Goal: Task Accomplishment & Management: Use online tool/utility

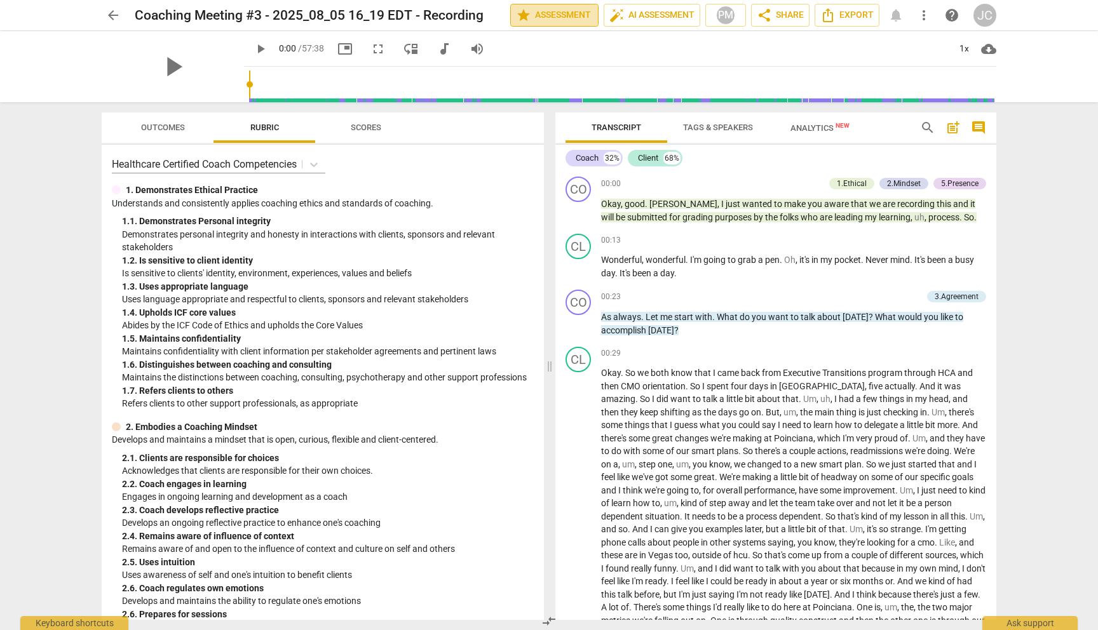
click at [558, 15] on span "star Assessment" at bounding box center [554, 15] width 77 height 15
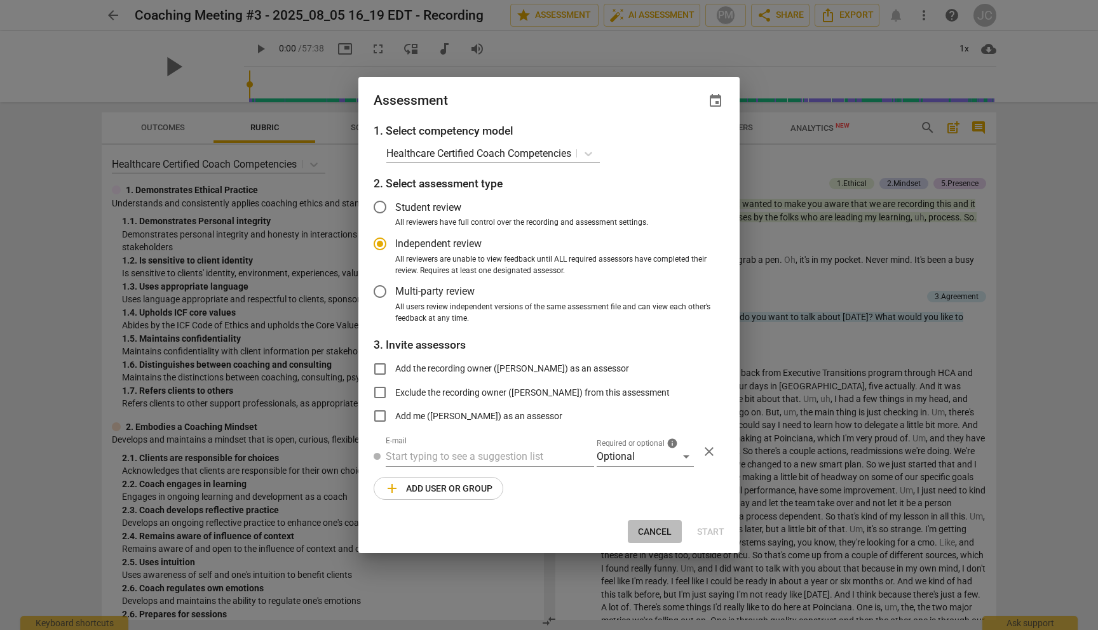
click at [653, 535] on span "Cancel" at bounding box center [655, 532] width 34 height 13
radio input "false"
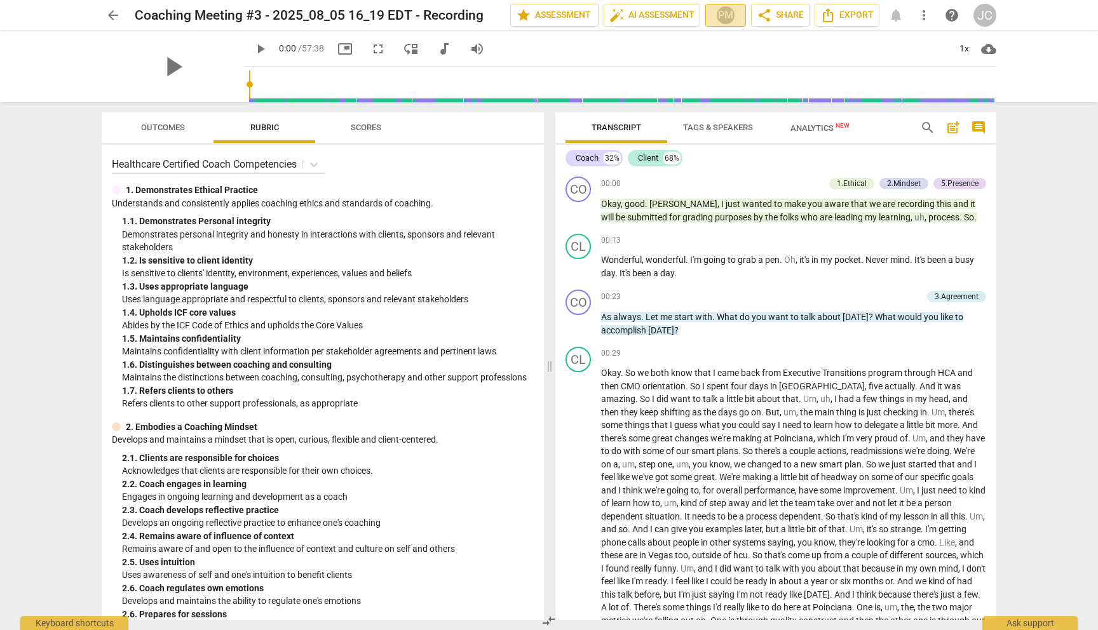
click at [725, 13] on div "PM" at bounding box center [725, 15] width 19 height 19
click at [691, 53] on div at bounding box center [549, 315] width 1098 height 630
click at [113, 14] on span "arrow_back" at bounding box center [112, 15] width 15 height 15
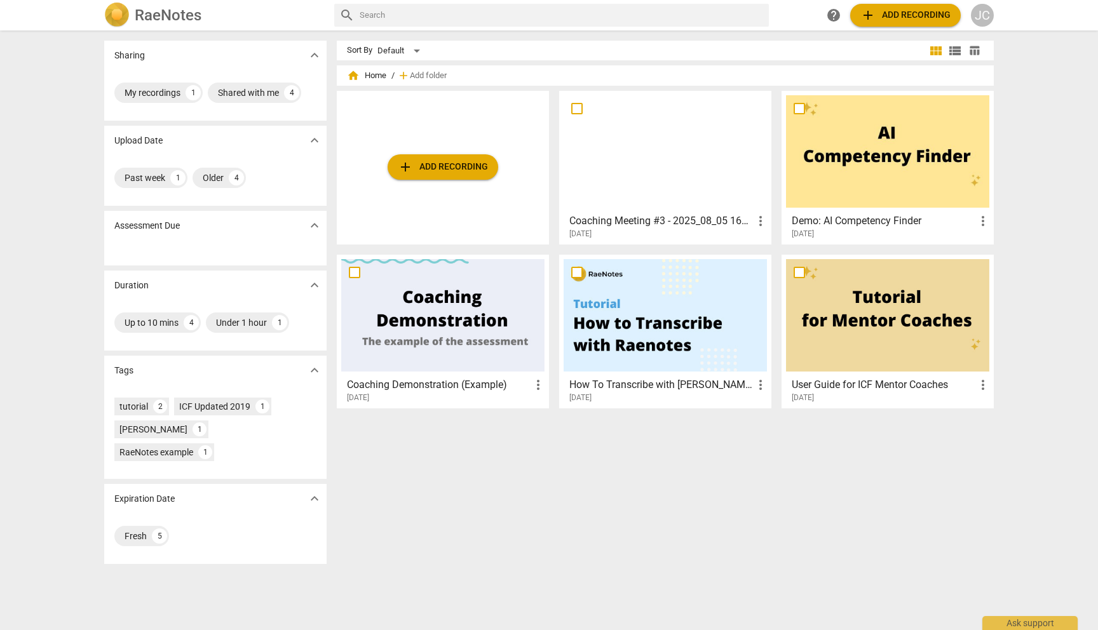
click at [440, 165] on span "add Add recording" at bounding box center [443, 166] width 90 height 15
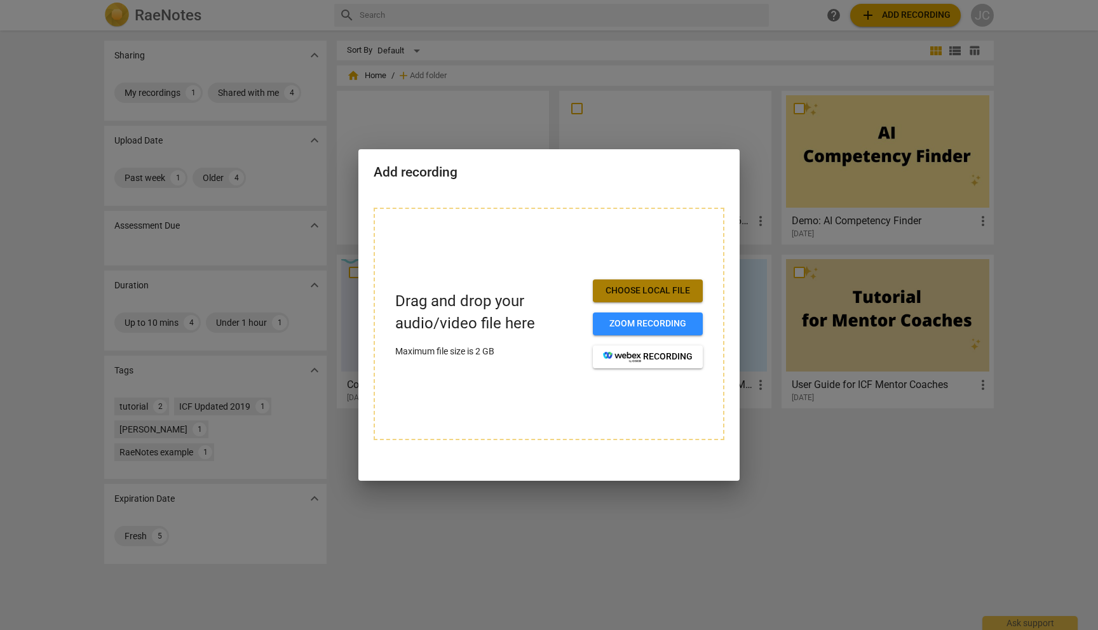
click at [645, 290] on span "Choose local file" at bounding box center [648, 291] width 90 height 13
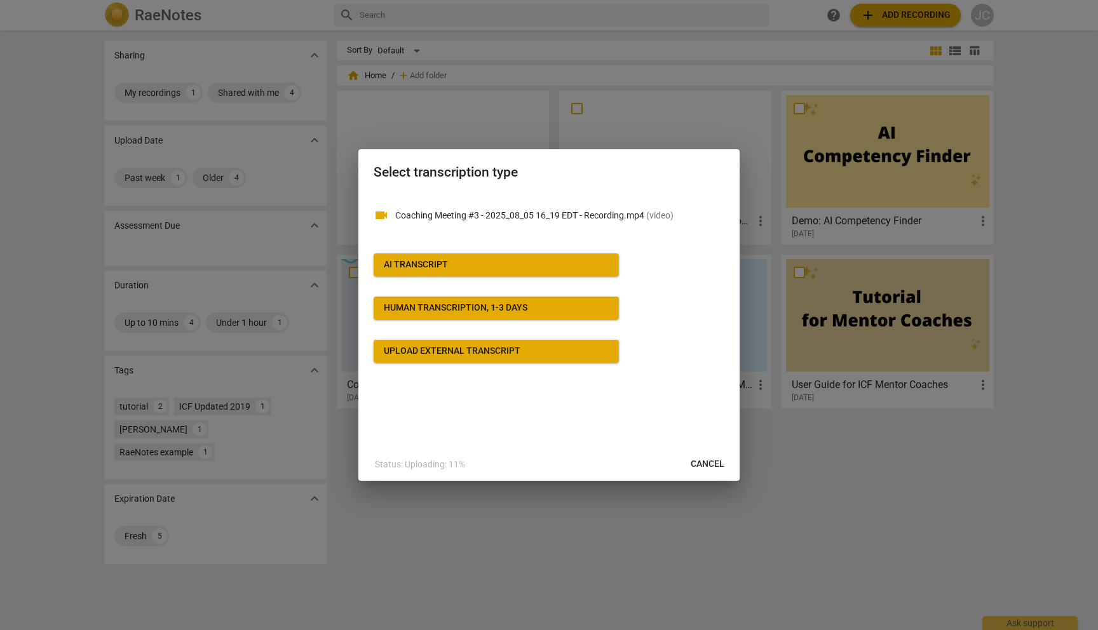
click at [707, 460] on span "Cancel" at bounding box center [707, 464] width 34 height 13
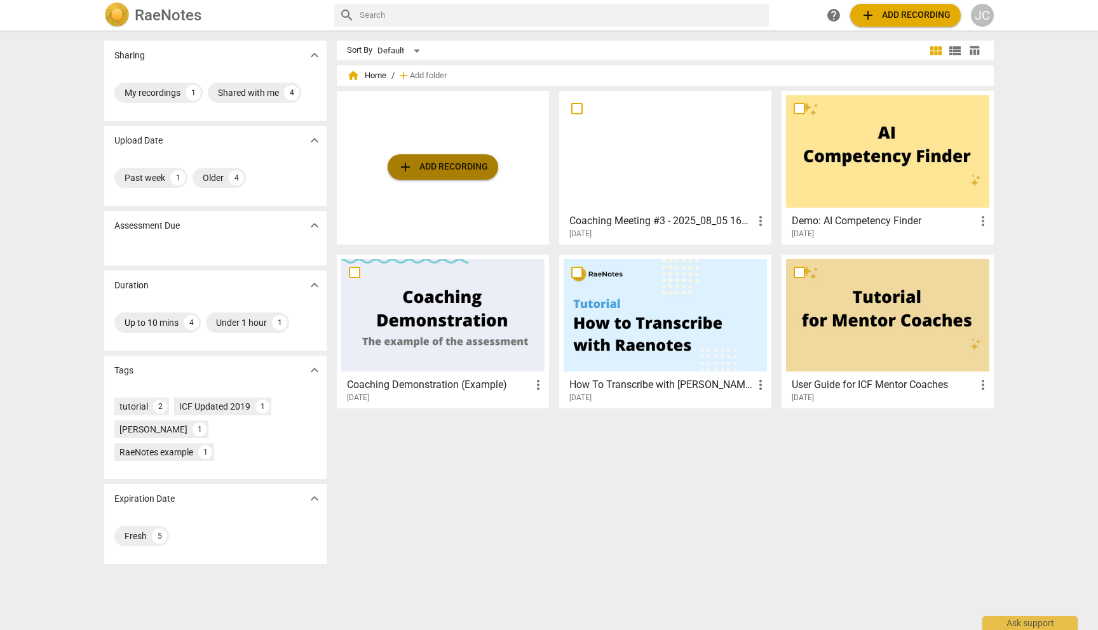
click at [450, 170] on span "add Add recording" at bounding box center [443, 166] width 90 height 15
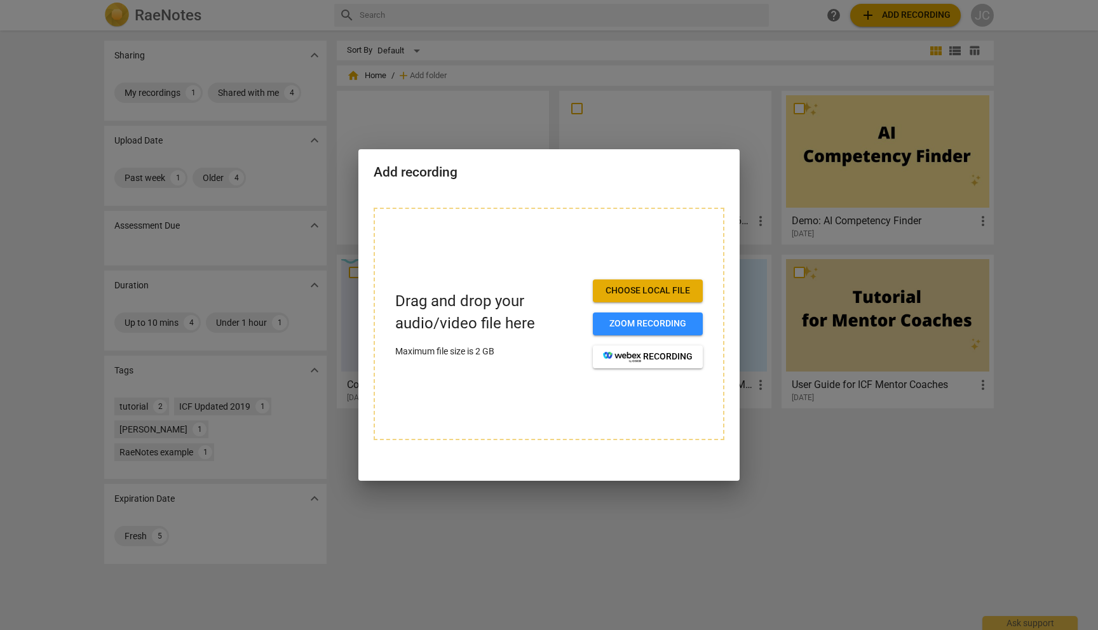
click at [637, 290] on span "Choose local file" at bounding box center [648, 291] width 90 height 13
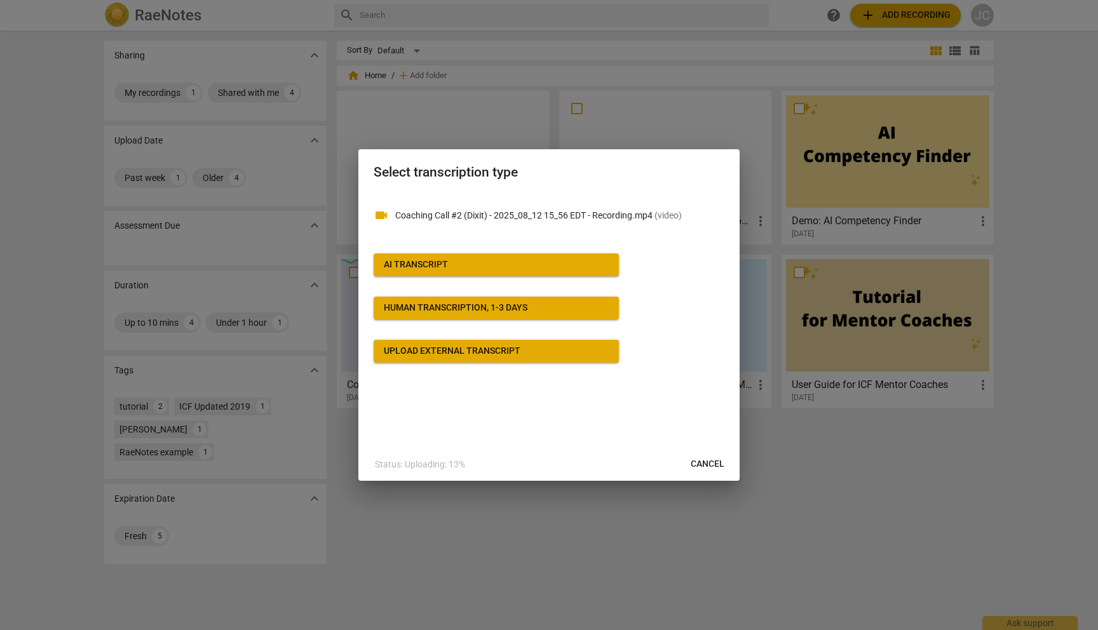
click at [404, 264] on div "AI Transcript" at bounding box center [416, 265] width 64 height 13
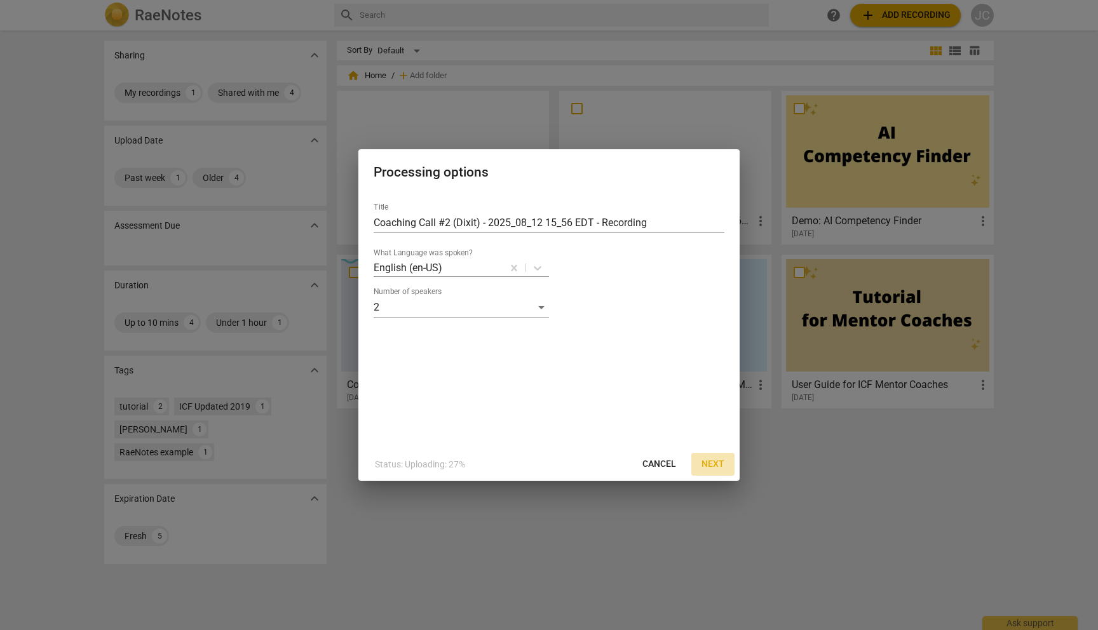
click at [711, 464] on span "Next" at bounding box center [712, 464] width 23 height 13
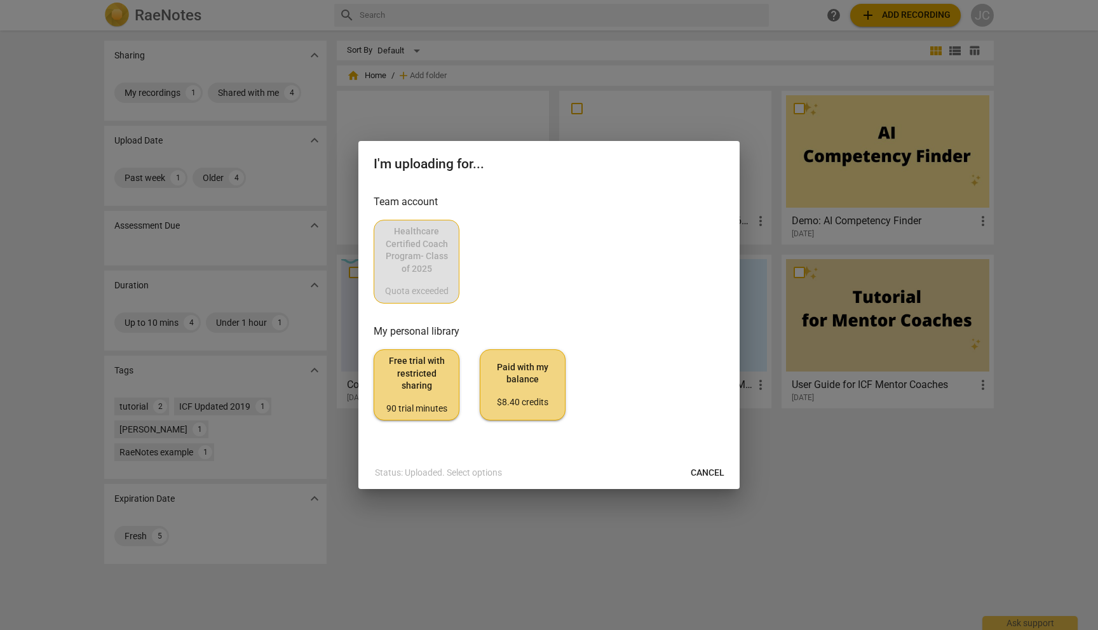
click at [431, 259] on div "Healthcare Certified Coach Program- Class of 2025 Quota exceeded" at bounding box center [548, 262] width 351 height 84
click at [420, 272] on div "Healthcare Certified Coach Program- Class of 2025 Quota exceeded" at bounding box center [548, 262] width 351 height 84
click at [535, 285] on div "Healthcare Certified Coach Program- Class of 2025 Quota exceeded" at bounding box center [548, 262] width 351 height 84
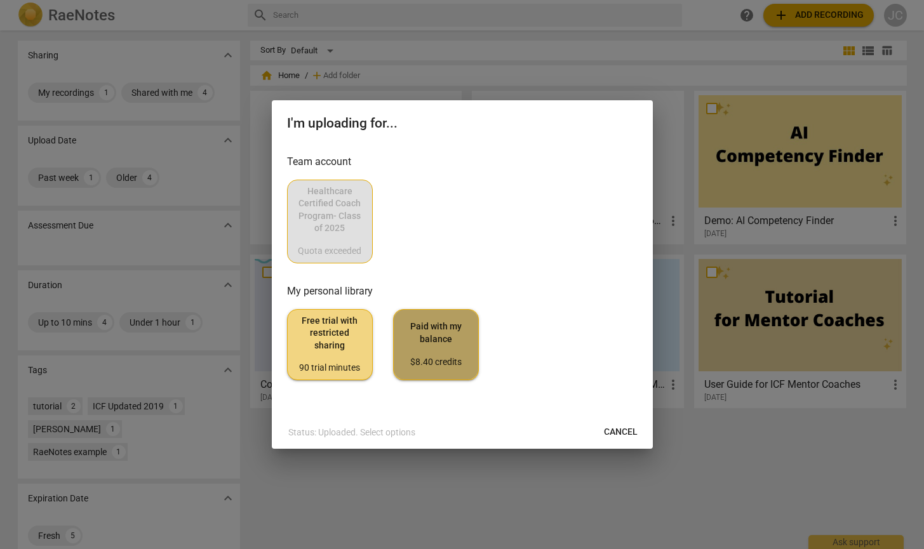
click at [443, 336] on span "Paid with my balance $8.40 credits" at bounding box center [436, 345] width 64 height 48
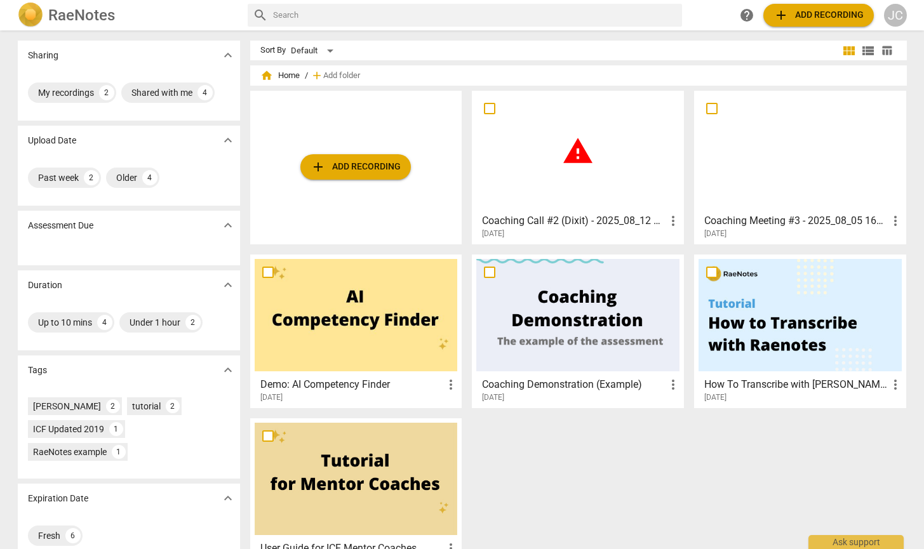
click at [515, 171] on div "warning" at bounding box center [577, 151] width 203 height 112
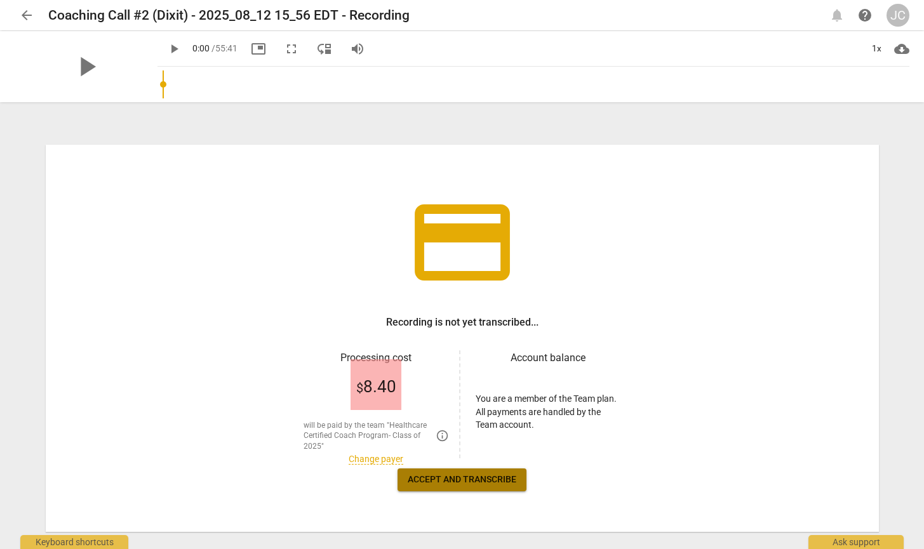
click at [463, 481] on span "Accept and transcribe" at bounding box center [462, 480] width 109 height 13
click at [476, 476] on span "Accept and transcribe" at bounding box center [462, 480] width 109 height 13
click at [25, 14] on span "arrow_back" at bounding box center [26, 15] width 15 height 15
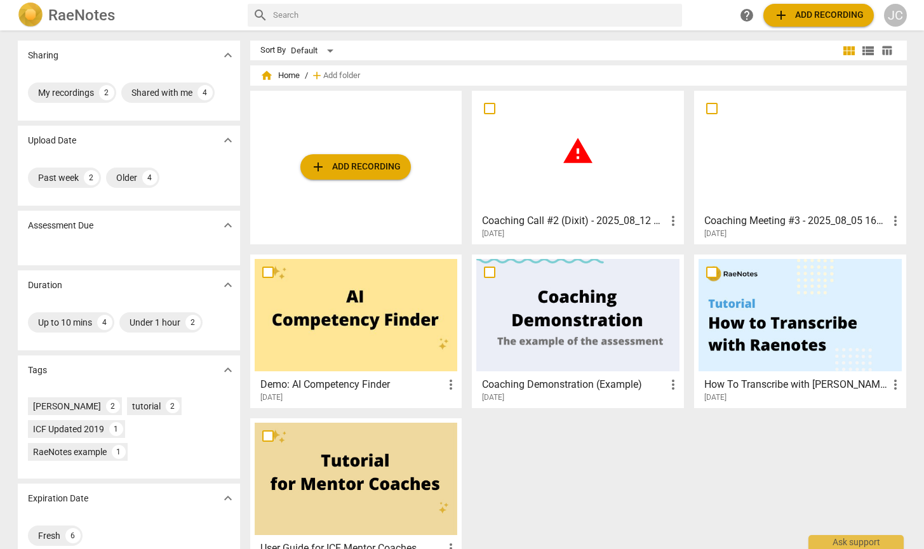
click at [528, 184] on div "warning" at bounding box center [577, 151] width 203 height 112
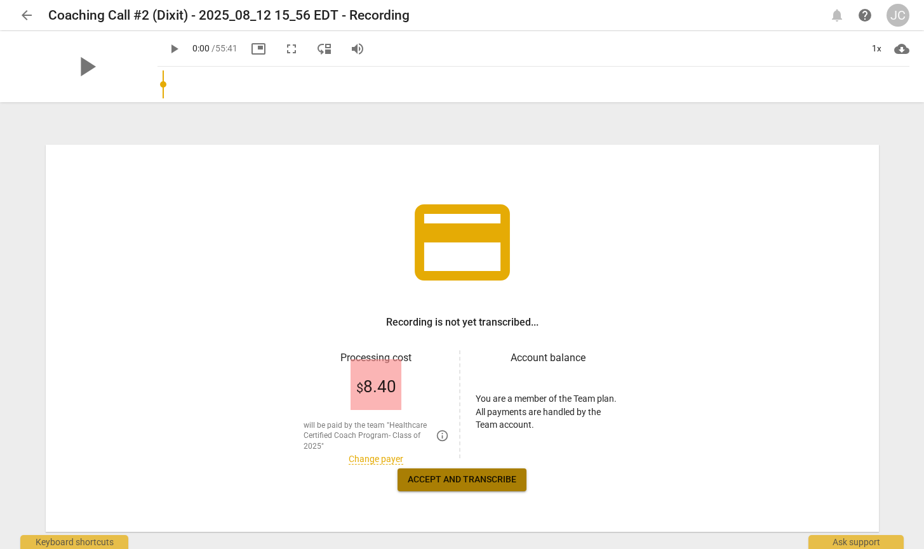
click at [467, 477] on span "Accept and transcribe" at bounding box center [462, 480] width 109 height 13
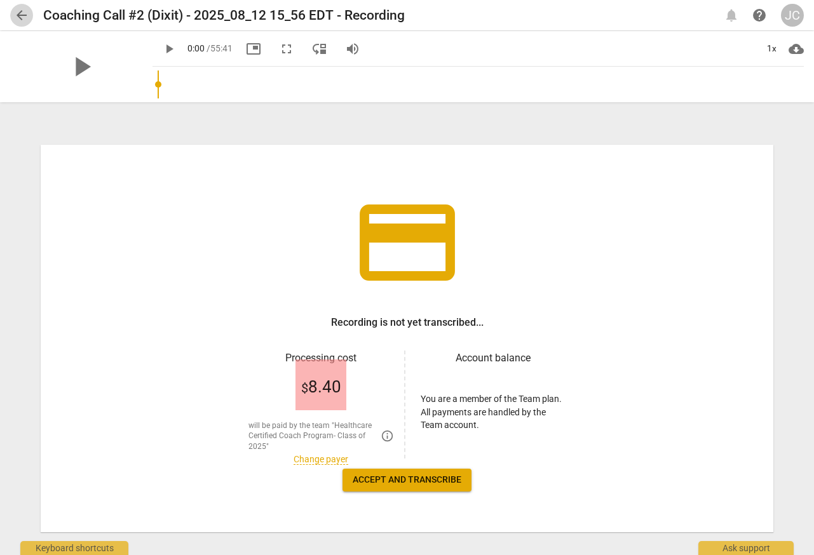
click at [21, 12] on span "arrow_back" at bounding box center [21, 15] width 15 height 15
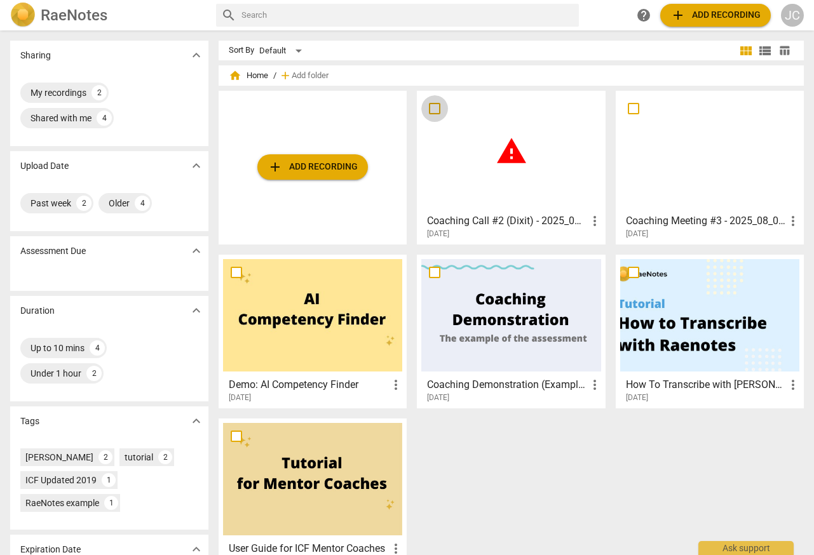
click at [431, 110] on input "checkbox" at bounding box center [434, 108] width 27 height 15
checkbox input "false"
click at [769, 72] on span "Delete" at bounding box center [769, 76] width 27 height 11
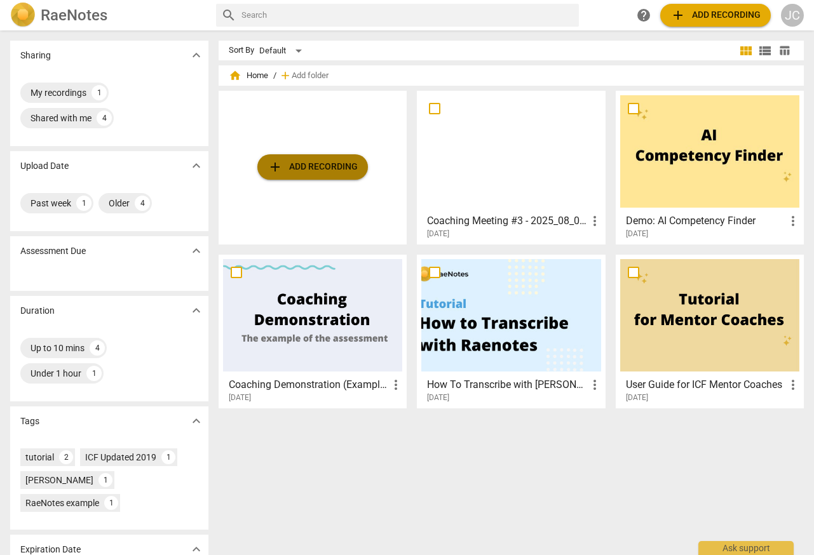
click at [316, 168] on span "add Add recording" at bounding box center [312, 166] width 90 height 15
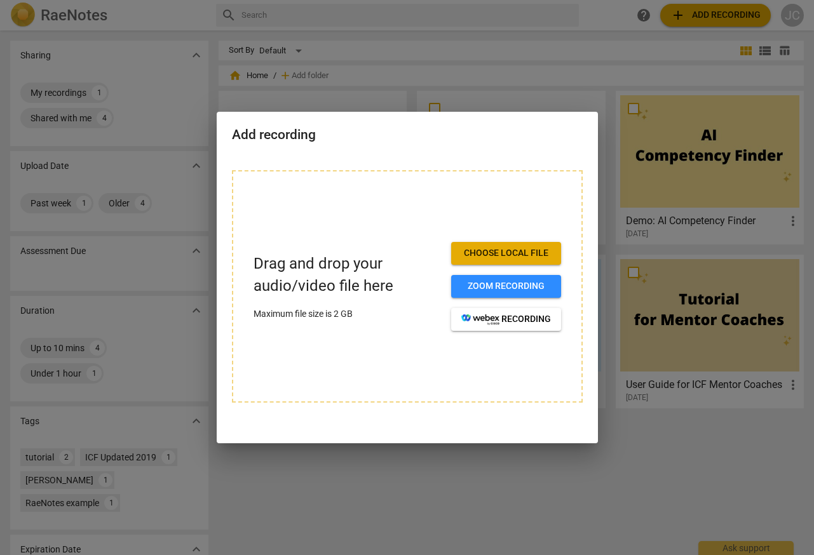
click at [520, 248] on span "Choose local file" at bounding box center [506, 253] width 90 height 13
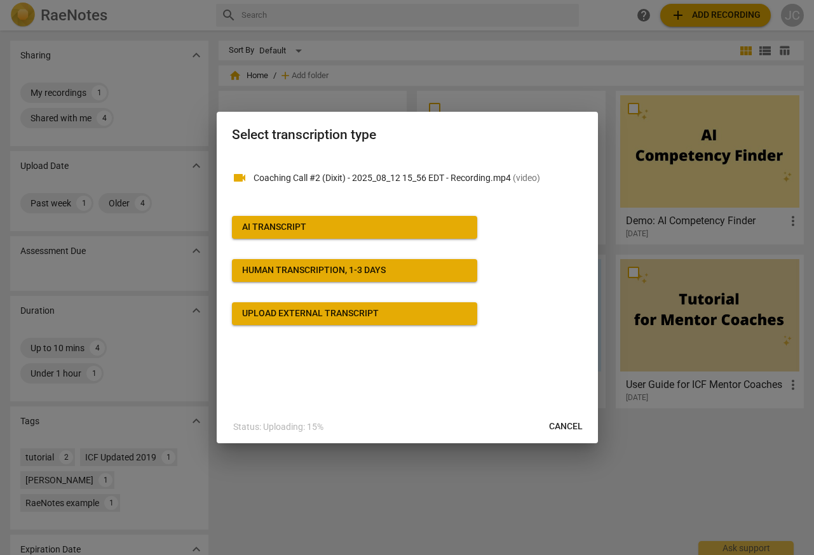
click at [316, 224] on span "AI Transcript" at bounding box center [354, 227] width 225 height 13
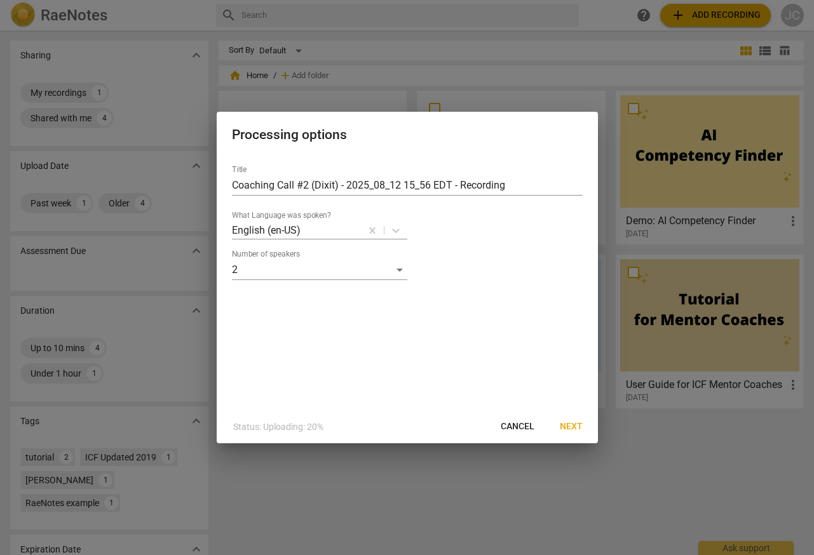
click at [570, 422] on span "Next" at bounding box center [571, 426] width 23 height 13
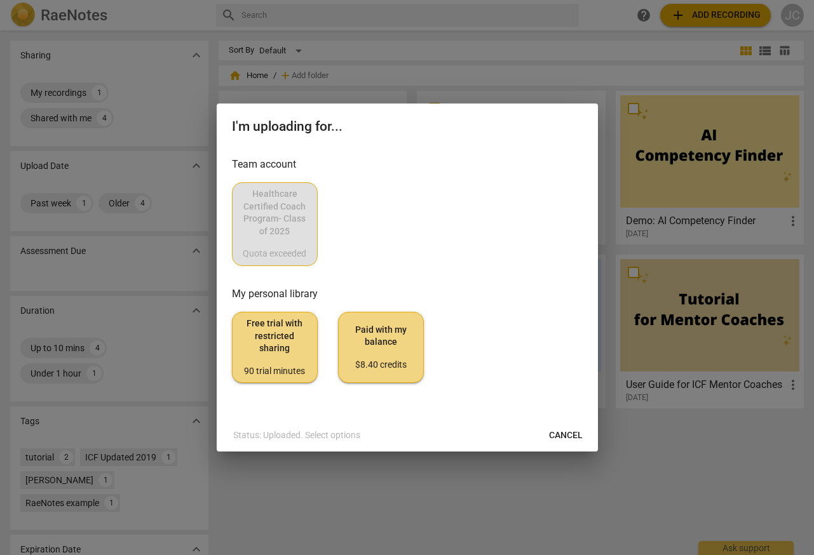
click at [563, 441] on span "Cancel" at bounding box center [566, 435] width 34 height 13
click at [567, 434] on span "Cancel" at bounding box center [566, 435] width 34 height 13
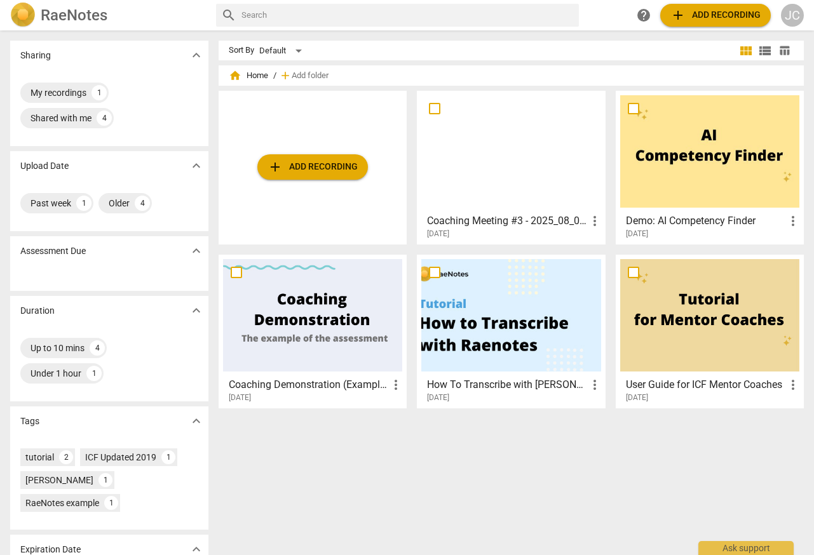
click at [795, 13] on div "JC" at bounding box center [792, 15] width 23 height 23
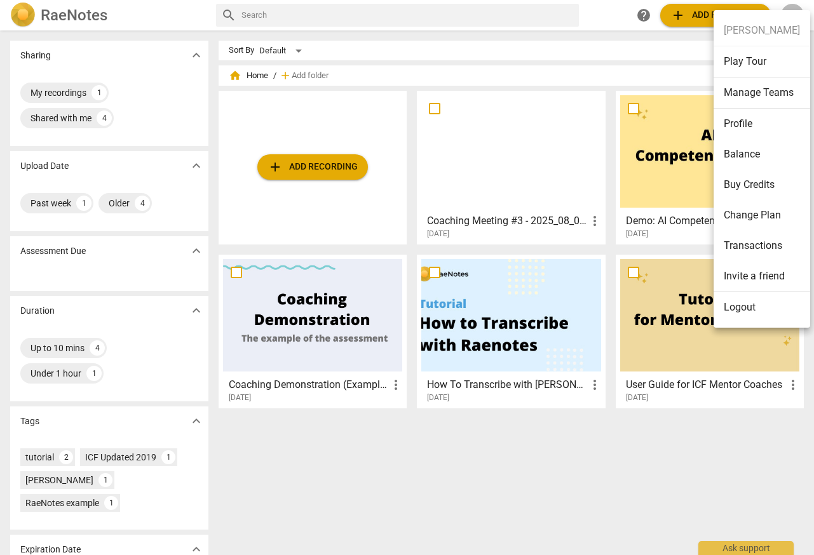
click at [734, 306] on li "Logout" at bounding box center [761, 307] width 97 height 30
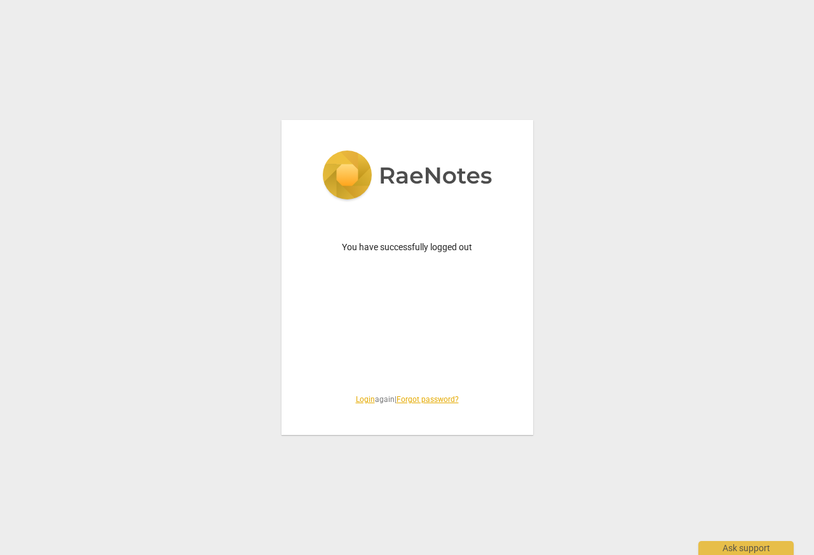
click at [358, 400] on link "Login" at bounding box center [365, 399] width 19 height 9
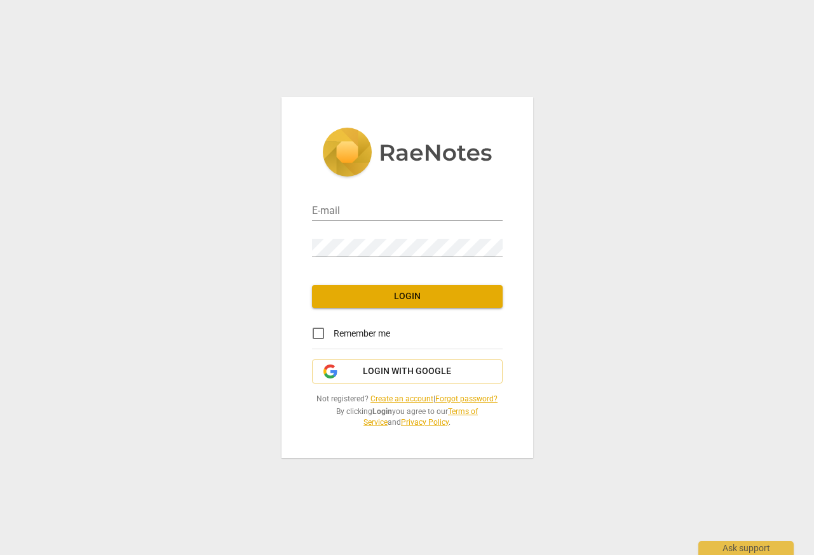
type input "[EMAIL_ADDRESS][DOMAIN_NAME]"
click at [414, 300] on span "Login" at bounding box center [407, 296] width 170 height 13
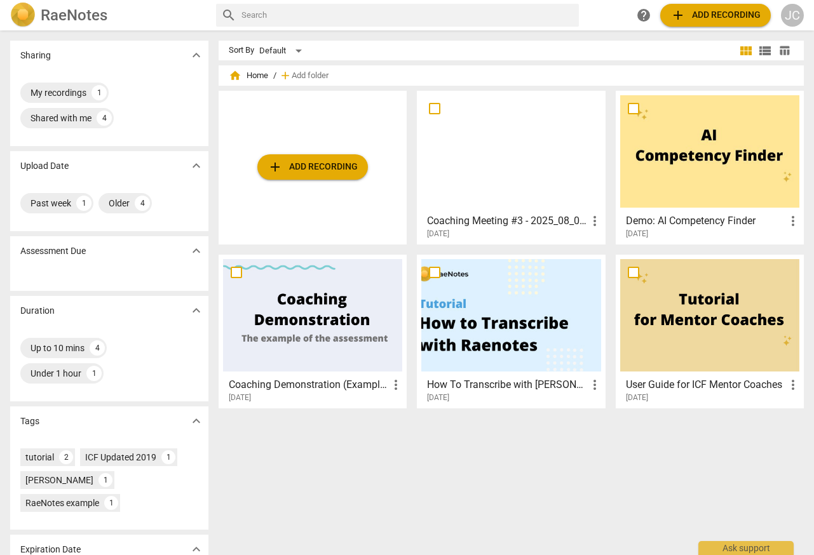
click at [293, 171] on span "add Add recording" at bounding box center [312, 166] width 90 height 15
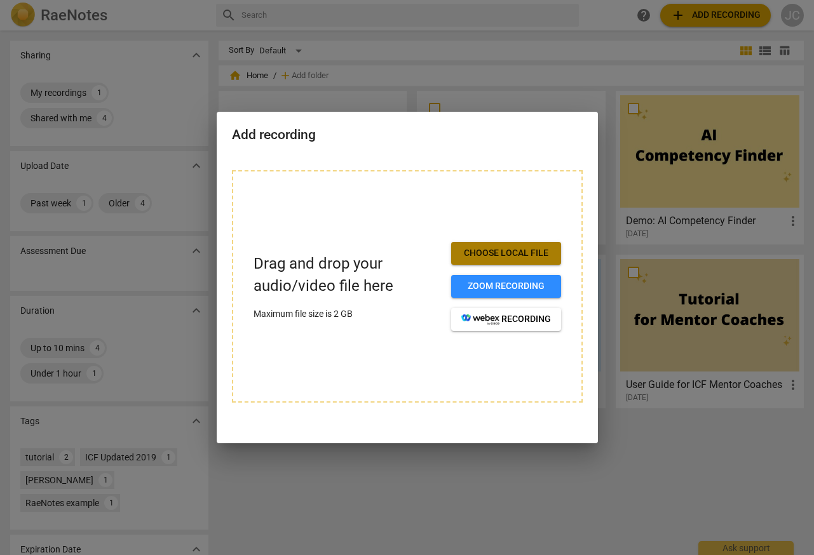
click at [502, 257] on span "Choose local file" at bounding box center [506, 253] width 90 height 13
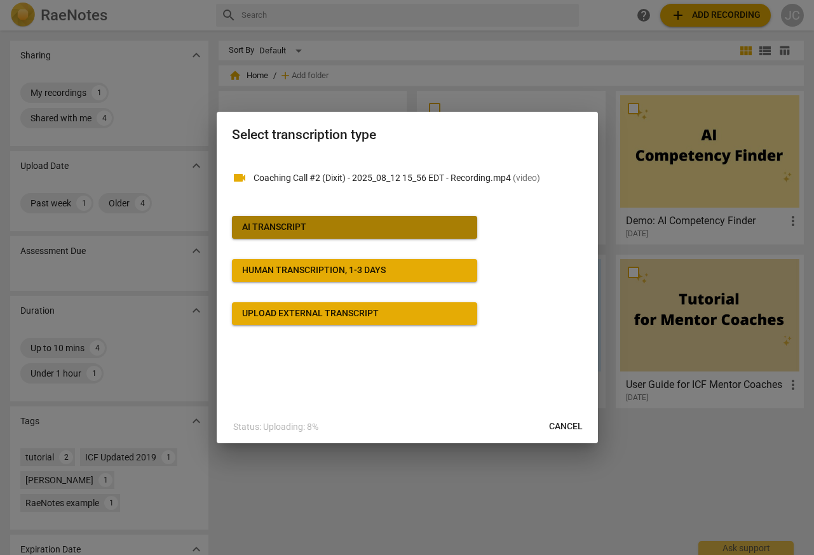
click at [333, 223] on span "AI Transcript" at bounding box center [354, 227] width 225 height 13
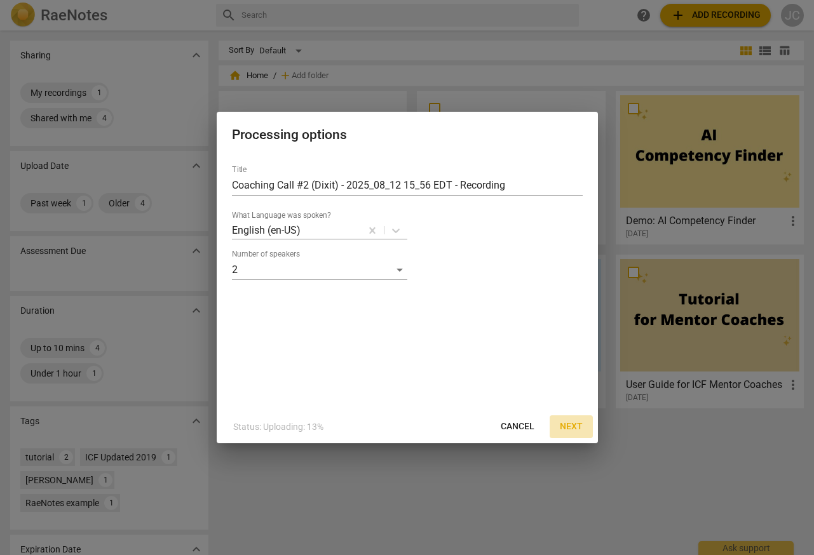
click at [567, 424] on span "Next" at bounding box center [571, 426] width 23 height 13
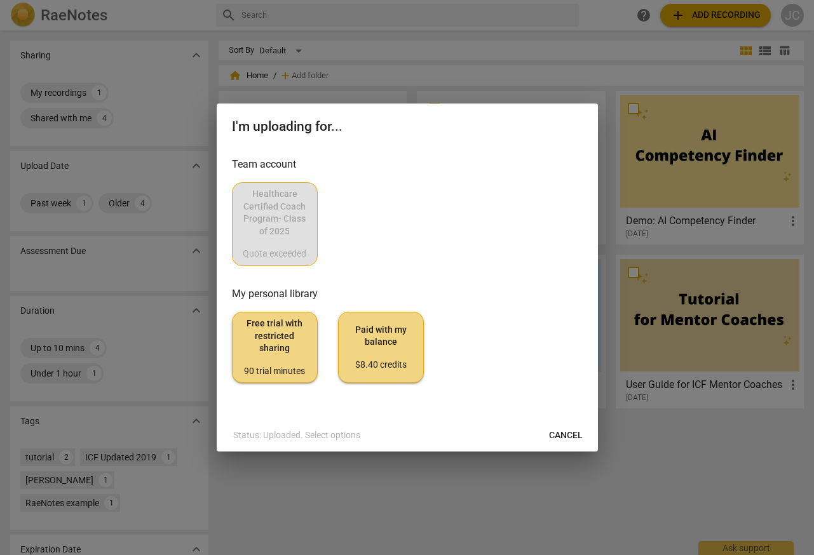
click at [560, 431] on span "Cancel" at bounding box center [566, 435] width 34 height 13
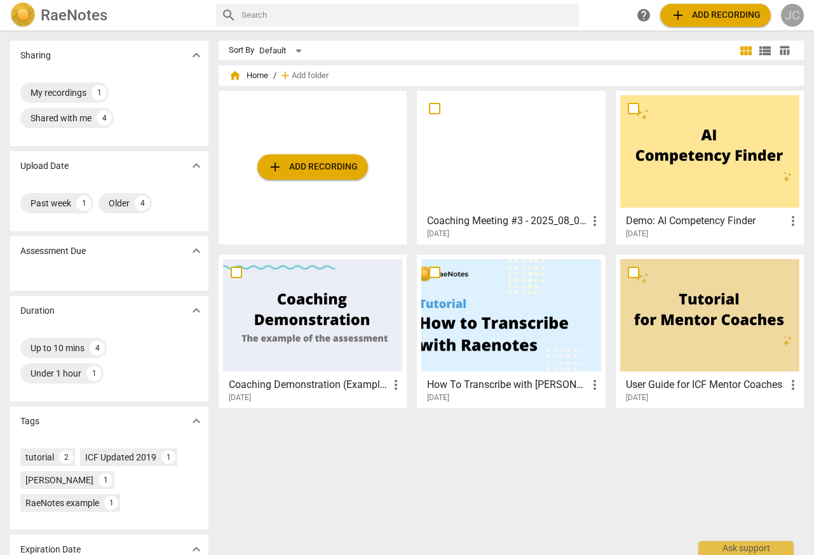
click at [796, 12] on div "JC" at bounding box center [792, 15] width 23 height 23
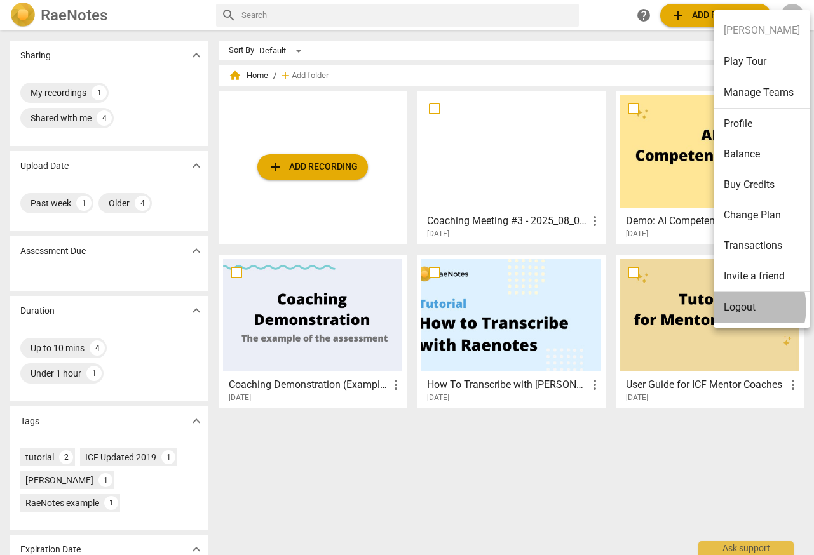
click at [738, 307] on li "Logout" at bounding box center [761, 307] width 97 height 30
